Goal: Register for event/course

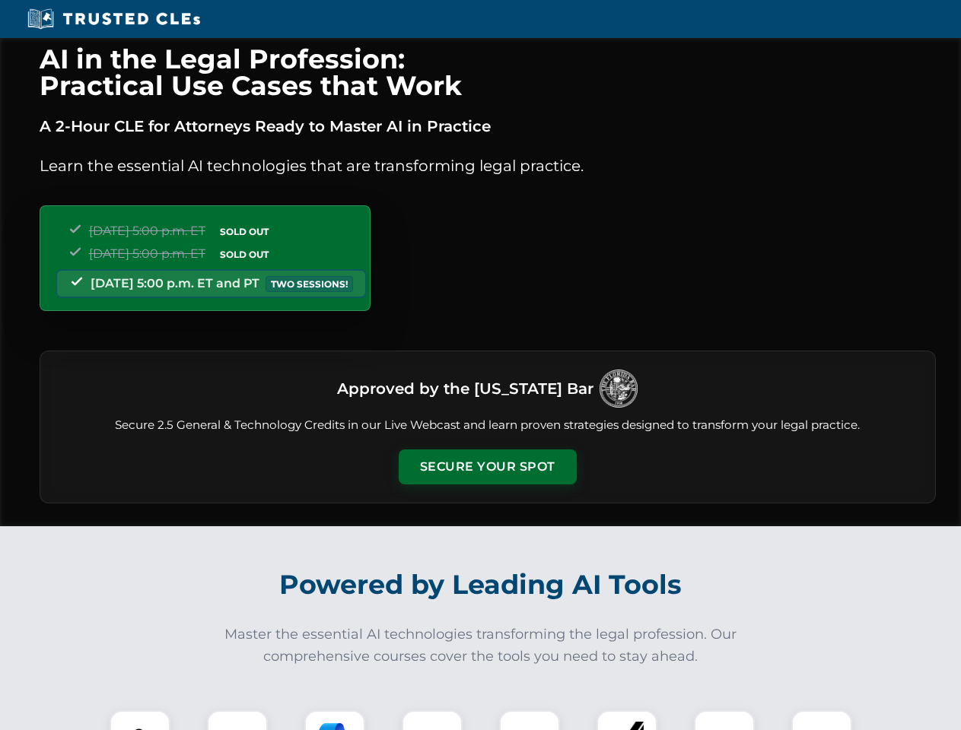
click at [487, 467] on button "Secure Your Spot" at bounding box center [488, 467] width 178 height 35
click at [140, 720] on img at bounding box center [140, 741] width 44 height 44
click at [237, 720] on div at bounding box center [237, 741] width 61 height 61
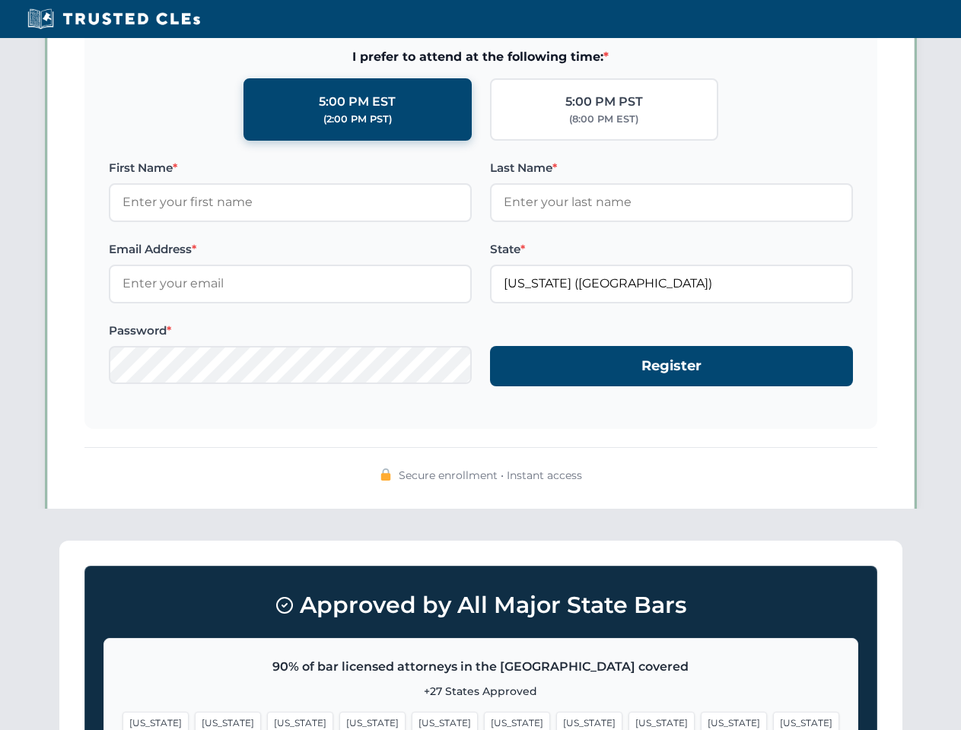
click at [701, 720] on span "[US_STATE]" at bounding box center [734, 723] width 66 height 22
